Goal: Task Accomplishment & Management: Use online tool/utility

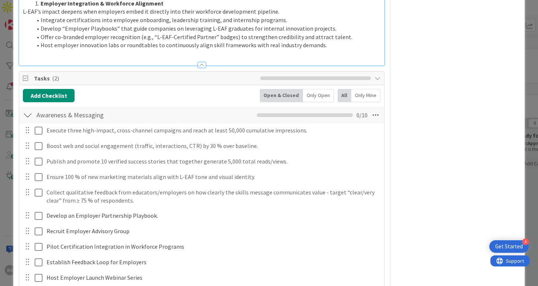
scroll to position [1156, 0]
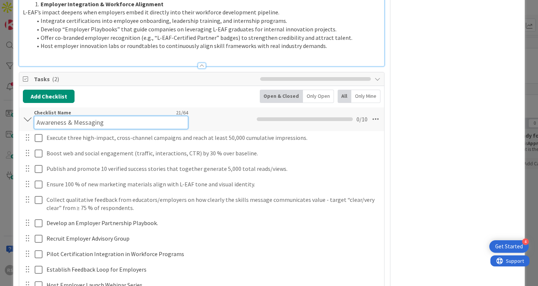
click at [40, 109] on div "Checklist Name 21 / 64 Awareness & Messaging" at bounding box center [111, 119] width 154 height 20
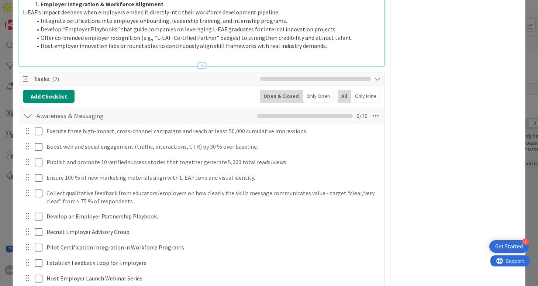
click at [25, 109] on div at bounding box center [28, 115] width 10 height 13
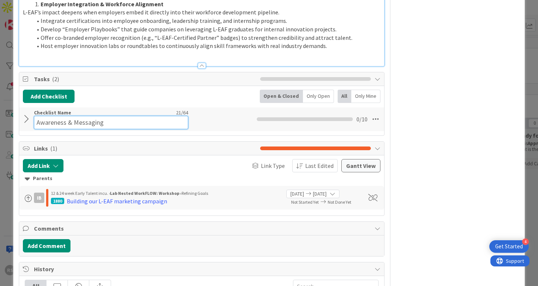
click at [112, 109] on div "Checklist Name 21 / 64 Awareness & Messaging" at bounding box center [111, 119] width 154 height 20
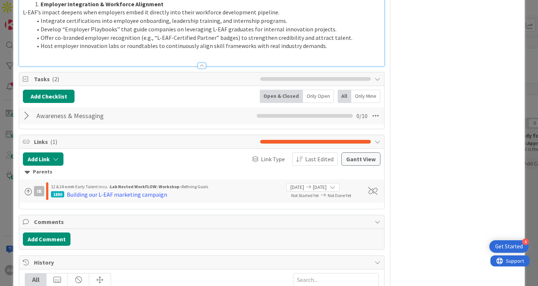
click at [25, 116] on div "Awareness & Messaging Checklist Name 21 / 64 Awareness & Messaging 0 / 10" at bounding box center [201, 115] width 365 height 17
click at [26, 109] on div at bounding box center [28, 115] width 10 height 13
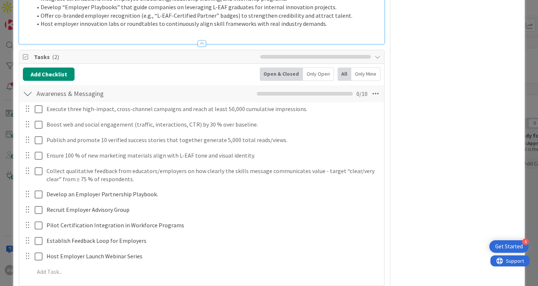
scroll to position [1180, 0]
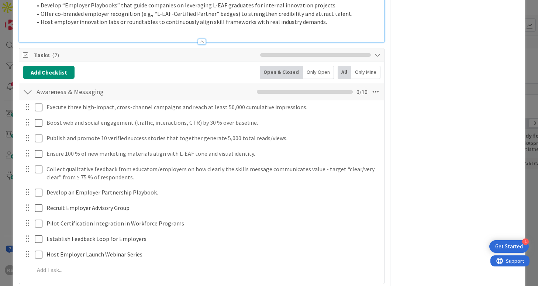
click at [7, 63] on div "ID 4610 Lab Nested WorkFLOW: Workshop Vision Title 43 / 128 L-EAF: Assembling L…" at bounding box center [269, 143] width 538 height 286
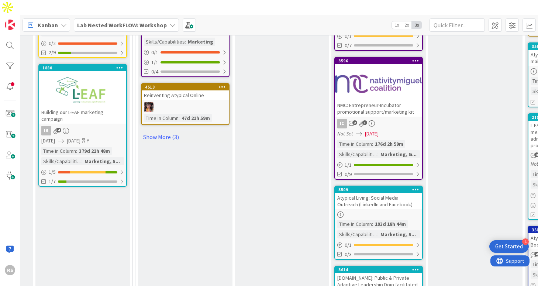
scroll to position [639, 574]
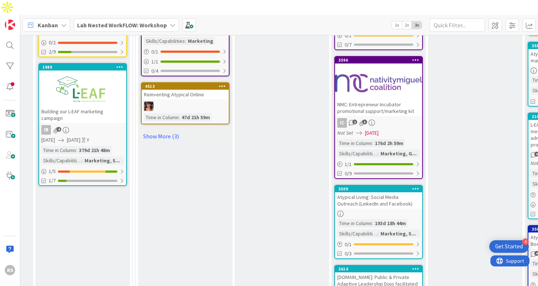
click at [345, 192] on div "Atypical Living: Social Media Outreach (LinkedIn and Facebook)" at bounding box center [378, 200] width 87 height 16
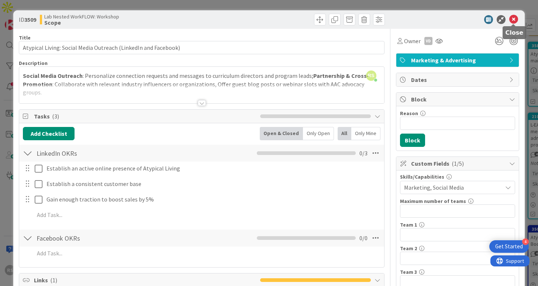
click at [512, 18] on icon at bounding box center [514, 19] width 9 height 9
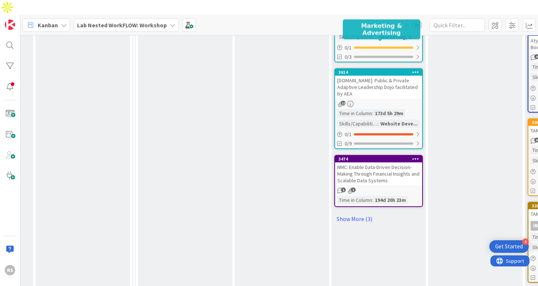
click at [390, 70] on div "3614" at bounding box center [381, 72] width 84 height 5
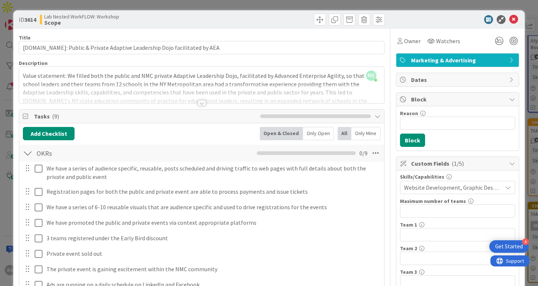
click at [201, 103] on div at bounding box center [202, 103] width 8 height 6
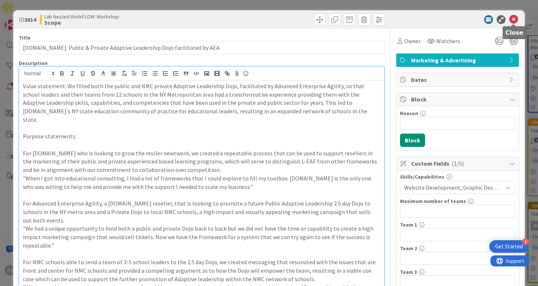
click at [515, 22] on icon at bounding box center [514, 19] width 9 height 9
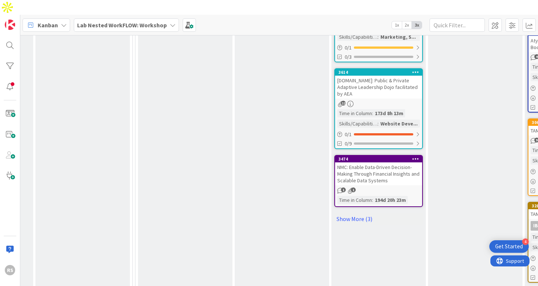
scroll to position [856, 574]
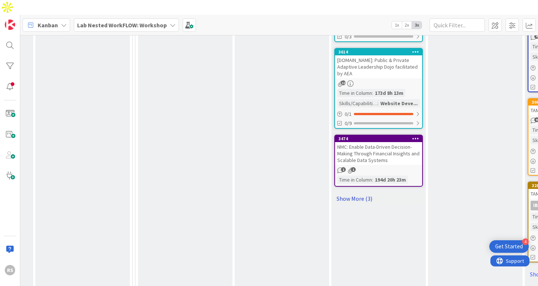
click at [370, 193] on link "Show More (3)" at bounding box center [379, 199] width 89 height 12
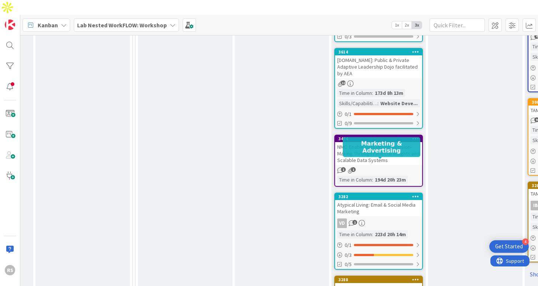
click at [374, 200] on div "Atypical Living: Email & Social Media Marketing" at bounding box center [378, 208] width 87 height 16
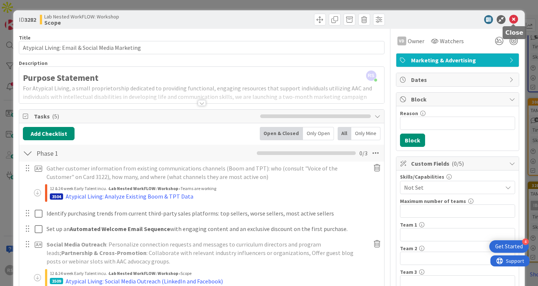
click at [513, 20] on icon at bounding box center [514, 19] width 9 height 9
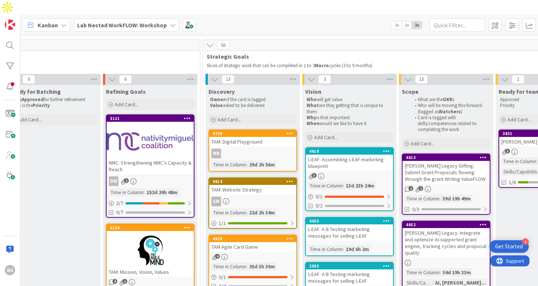
scroll to position [51, 506]
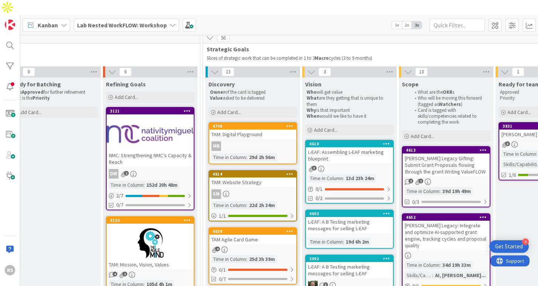
click at [337, 147] on div "L-EAF: Assembling L-EAF marketing blueprint" at bounding box center [349, 155] width 87 height 16
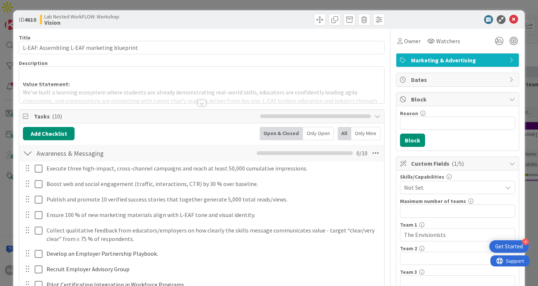
click at [203, 104] on div at bounding box center [202, 103] width 8 height 6
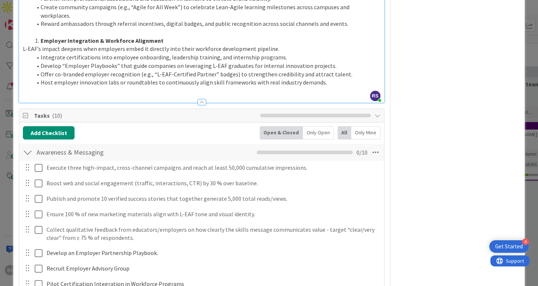
scroll to position [1125, 0]
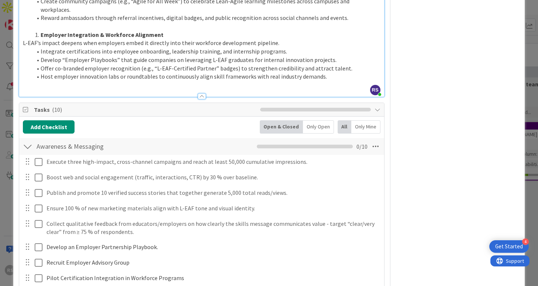
click at [28, 140] on div at bounding box center [28, 146] width 10 height 13
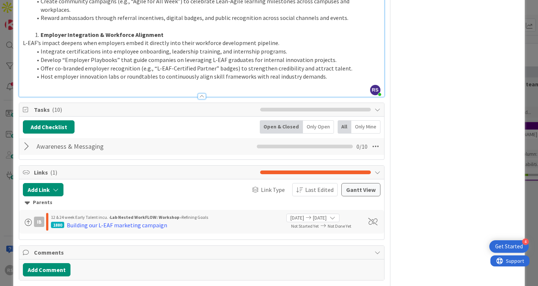
click at [27, 140] on div at bounding box center [28, 146] width 10 height 13
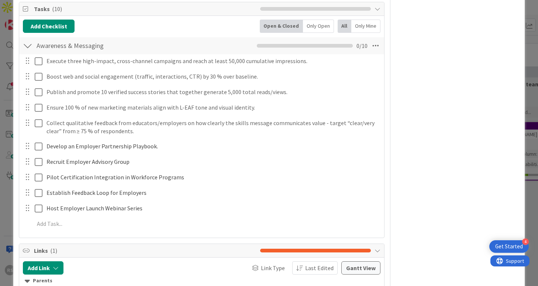
scroll to position [1228, 0]
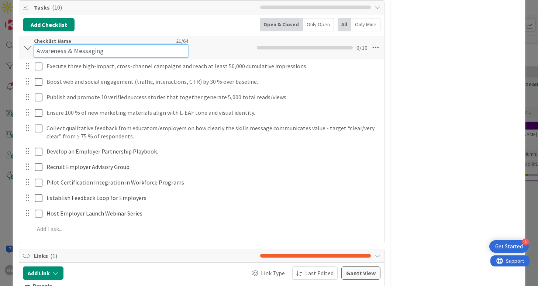
click at [60, 38] on div "Checklist Name 21 / 64 Awareness & Messaging" at bounding box center [111, 48] width 154 height 20
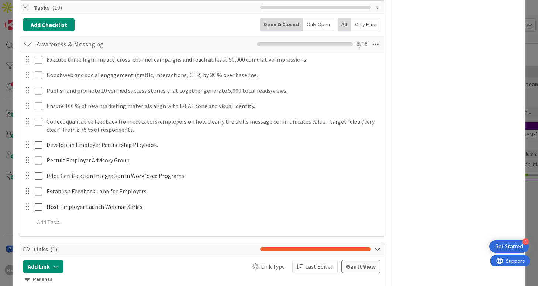
click at [30, 38] on div at bounding box center [28, 44] width 10 height 13
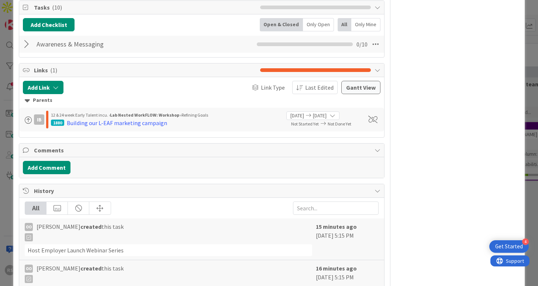
click at [33, 36] on div "Awareness & Messaging Checklist Name 21 / 64 Awareness & Messaging 0 / 10" at bounding box center [201, 44] width 365 height 17
click at [31, 38] on div at bounding box center [28, 44] width 10 height 13
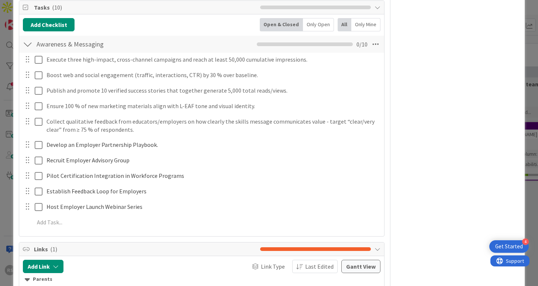
click at [31, 38] on div at bounding box center [28, 44] width 10 height 13
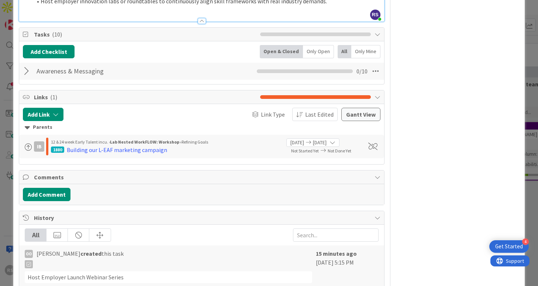
scroll to position [1200, 0]
click at [26, 65] on div at bounding box center [28, 71] width 10 height 13
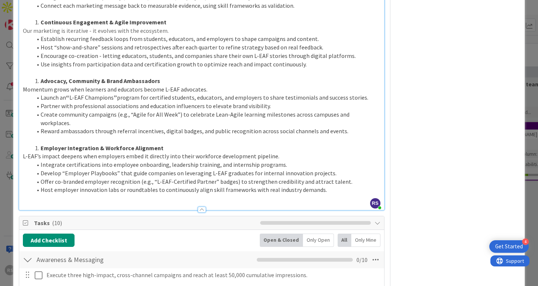
scroll to position [1013, 0]
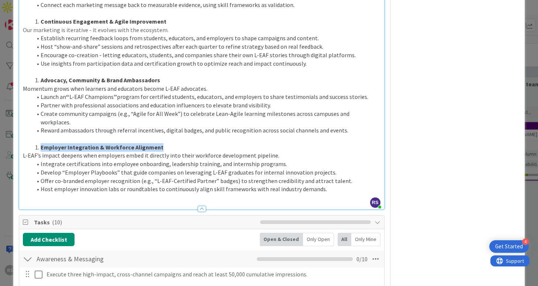
drag, startPoint x: 40, startPoint y: 138, endPoint x: 159, endPoint y: 137, distance: 118.9
click at [159, 143] on li "Employer Integration & Workforce Alignment" at bounding box center [206, 147] width 349 height 8
copy strong "Employer Integration & Workforce Alignment"
click at [172, 169] on span "Develop “Employer Playbooks” that guide companies on leveraging L-EAF graduates…" at bounding box center [189, 172] width 296 height 7
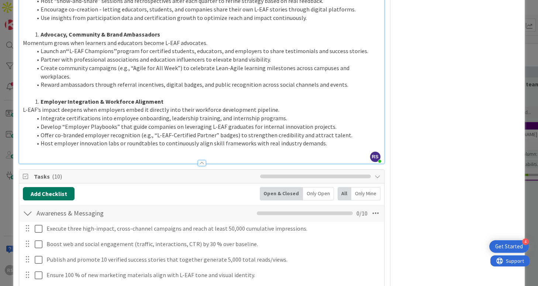
click at [62, 187] on button "Add Checklist" at bounding box center [49, 193] width 52 height 13
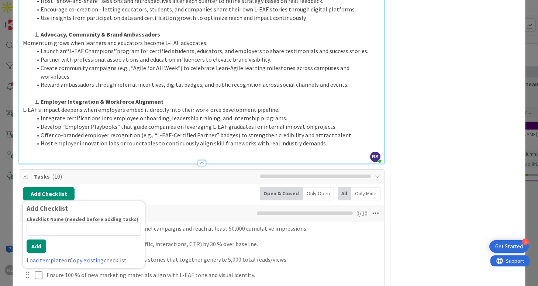
click at [67, 223] on input at bounding box center [84, 229] width 114 height 13
type input "Employer Integration & Workforce Alignment"
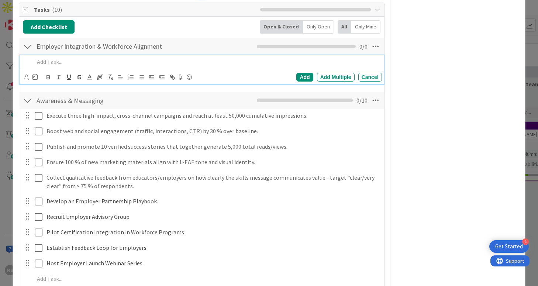
scroll to position [1235, 0]
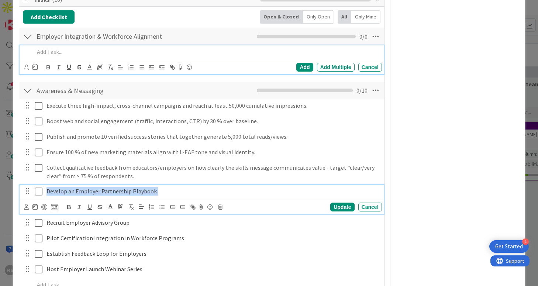
drag, startPoint x: 47, startPoint y: 182, endPoint x: 160, endPoint y: 242, distance: 128.5
click at [160, 242] on div "Execute three high-impact, cross-channel campaigns and reach at least 50,000 cu…" at bounding box center [202, 196] width 358 height 195
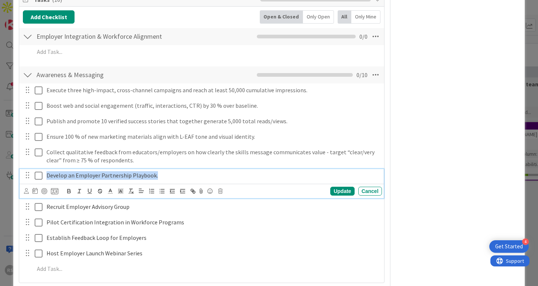
scroll to position [1220, 0]
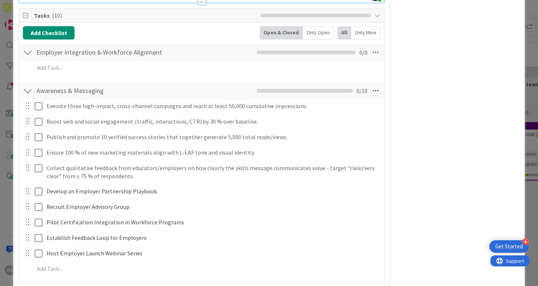
click at [164, 237] on div "Execute three high-impact, cross-channel campaigns and reach at least 50,000 cu…" at bounding box center [202, 188] width 358 height 179
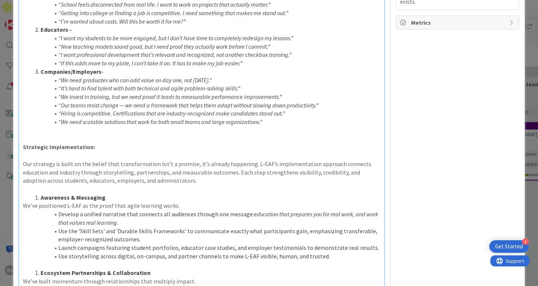
scroll to position [0, 0]
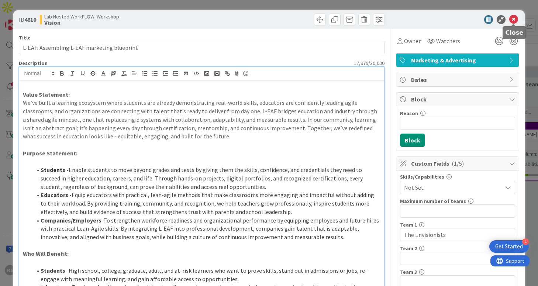
click at [515, 20] on icon at bounding box center [514, 19] width 9 height 9
